Goal: Task Accomplishment & Management: Manage account settings

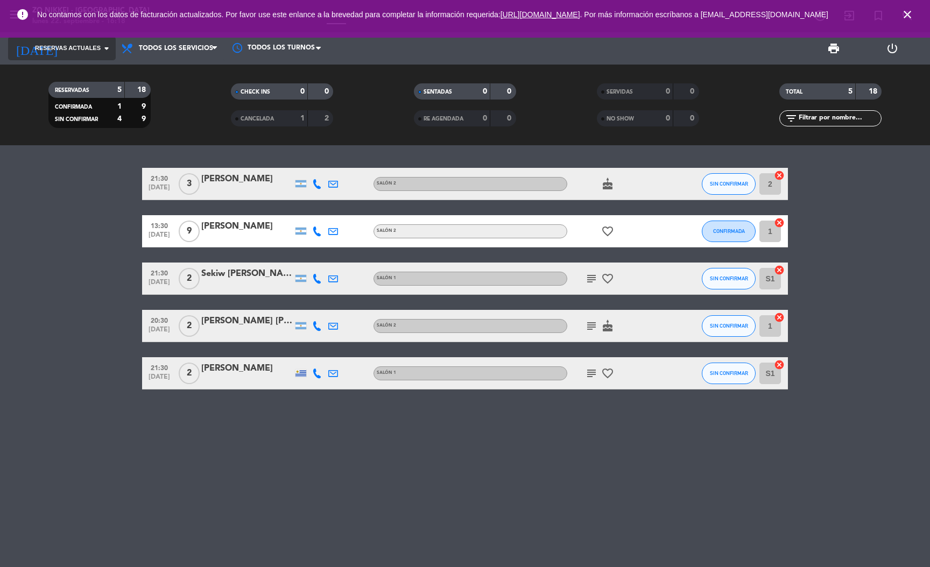
click at [86, 52] on span "Reservas actuales" at bounding box center [68, 49] width 66 height 10
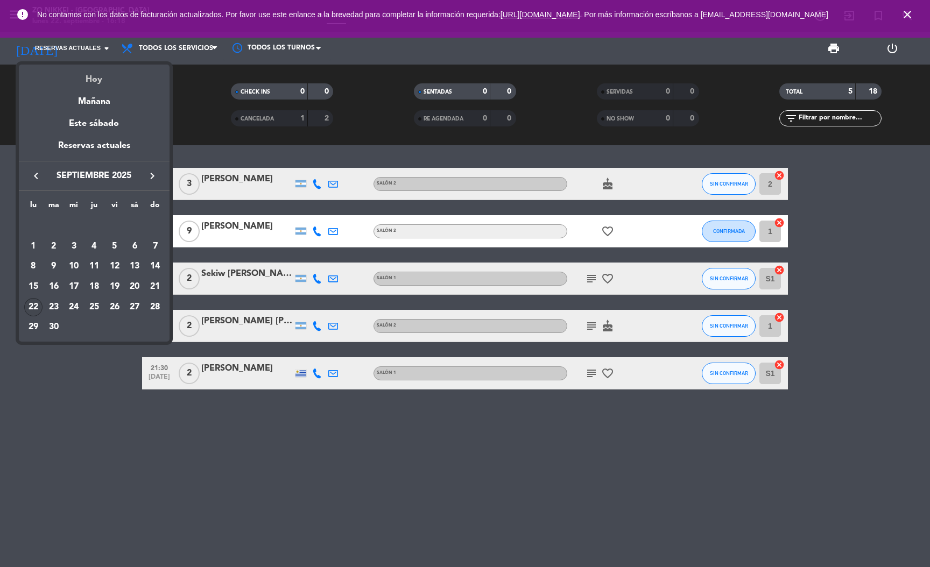
click at [124, 84] on div "Hoy" at bounding box center [94, 76] width 151 height 22
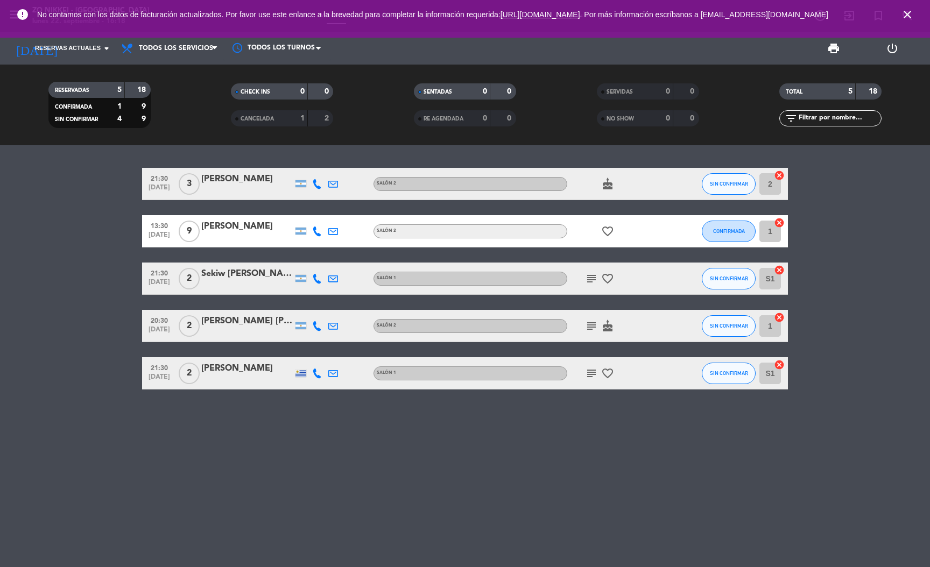
type input "lun. [DATE]"
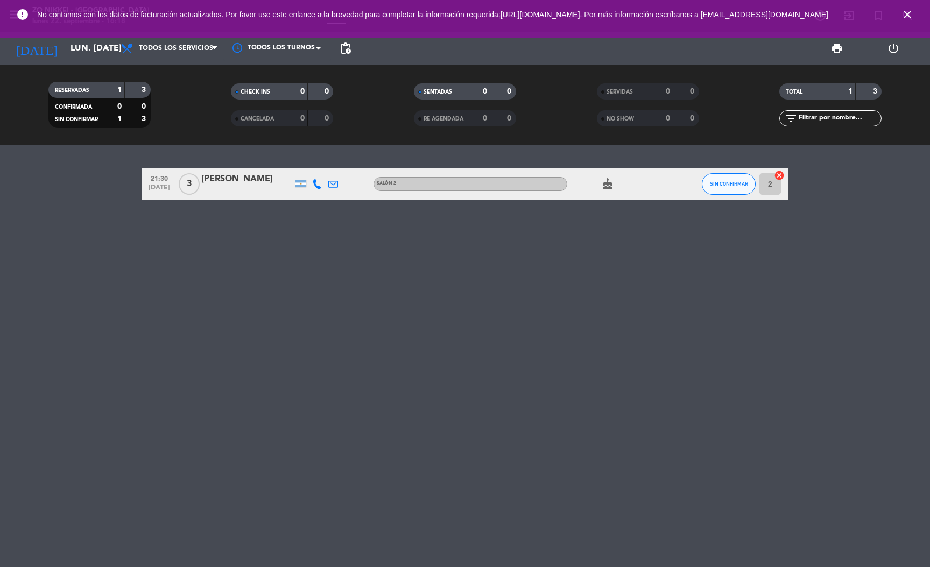
click at [215, 187] on div at bounding box center [246, 191] width 91 height 9
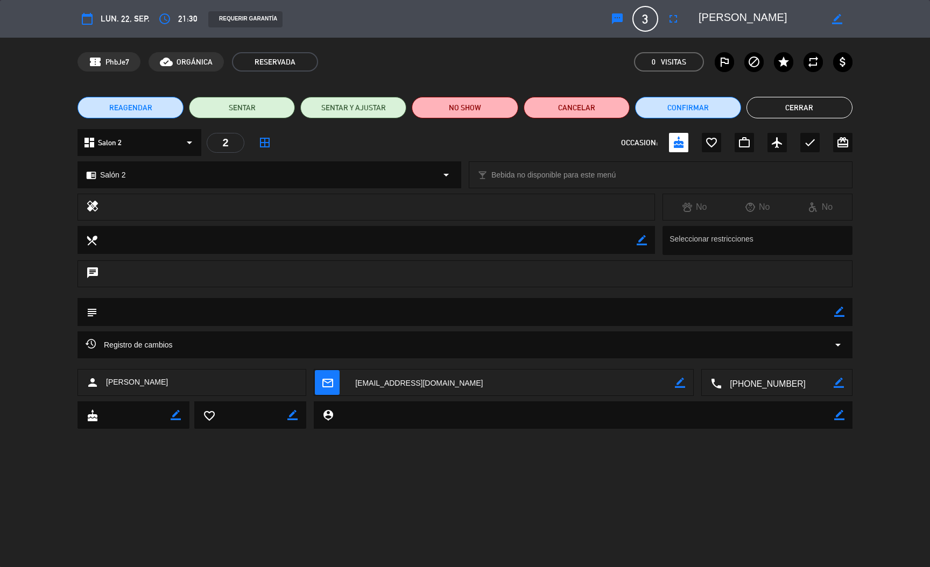
click at [815, 107] on button "Cerrar" at bounding box center [799, 108] width 106 height 22
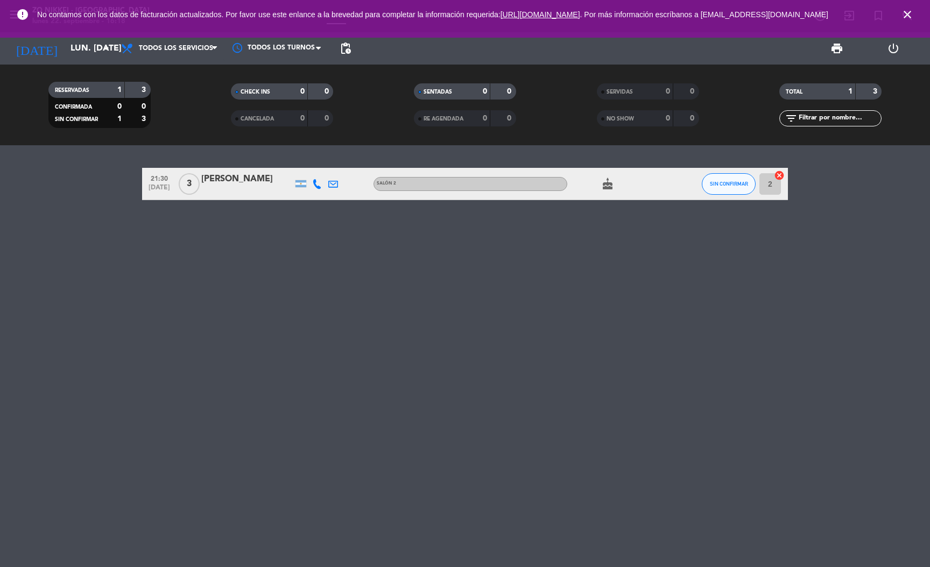
click at [208, 179] on div "[PERSON_NAME]" at bounding box center [246, 179] width 91 height 14
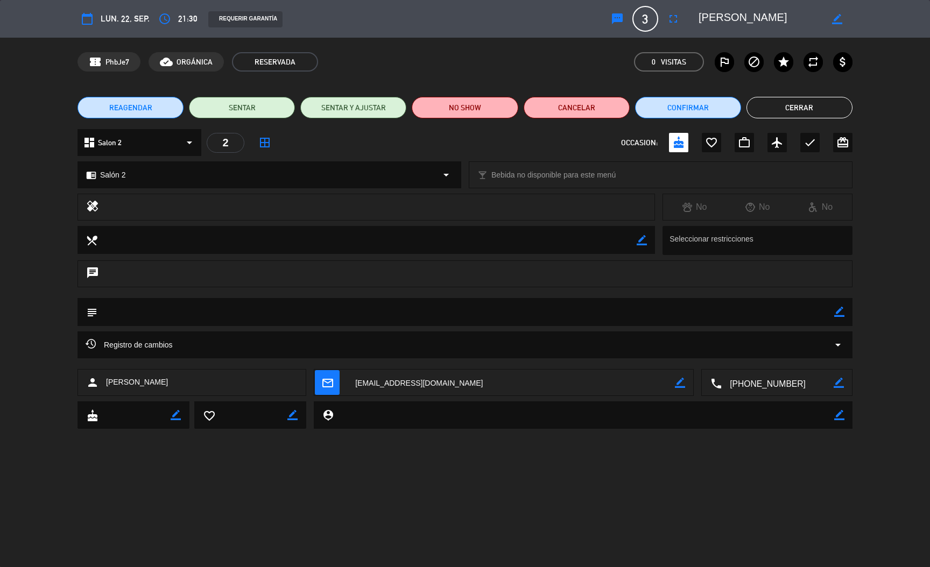
click at [749, 384] on textarea at bounding box center [777, 383] width 112 height 27
click at [749, 358] on span "Click para copiar" at bounding box center [763, 356] width 56 height 11
click at [801, 115] on button "Cerrar" at bounding box center [799, 108] width 106 height 22
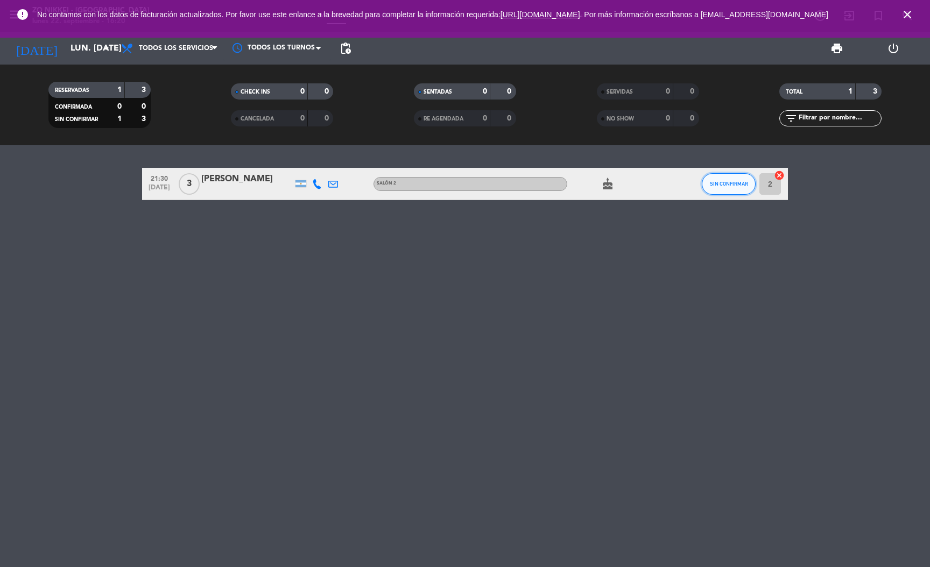
click at [742, 189] on button "SIN CONFIRMAR" at bounding box center [728, 184] width 54 height 22
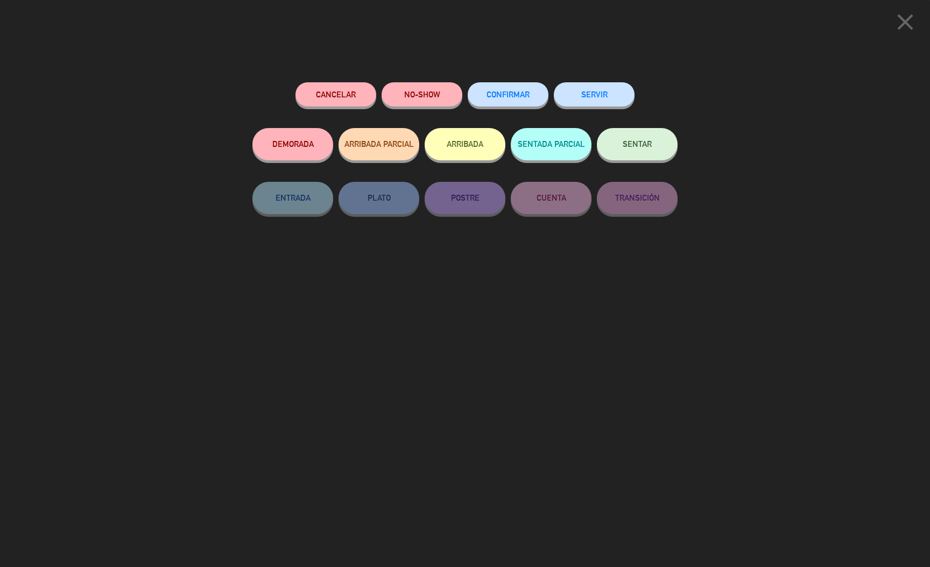
click at [480, 89] on button "CONFIRMAR" at bounding box center [507, 94] width 81 height 24
